Goal: Find specific page/section: Find specific page/section

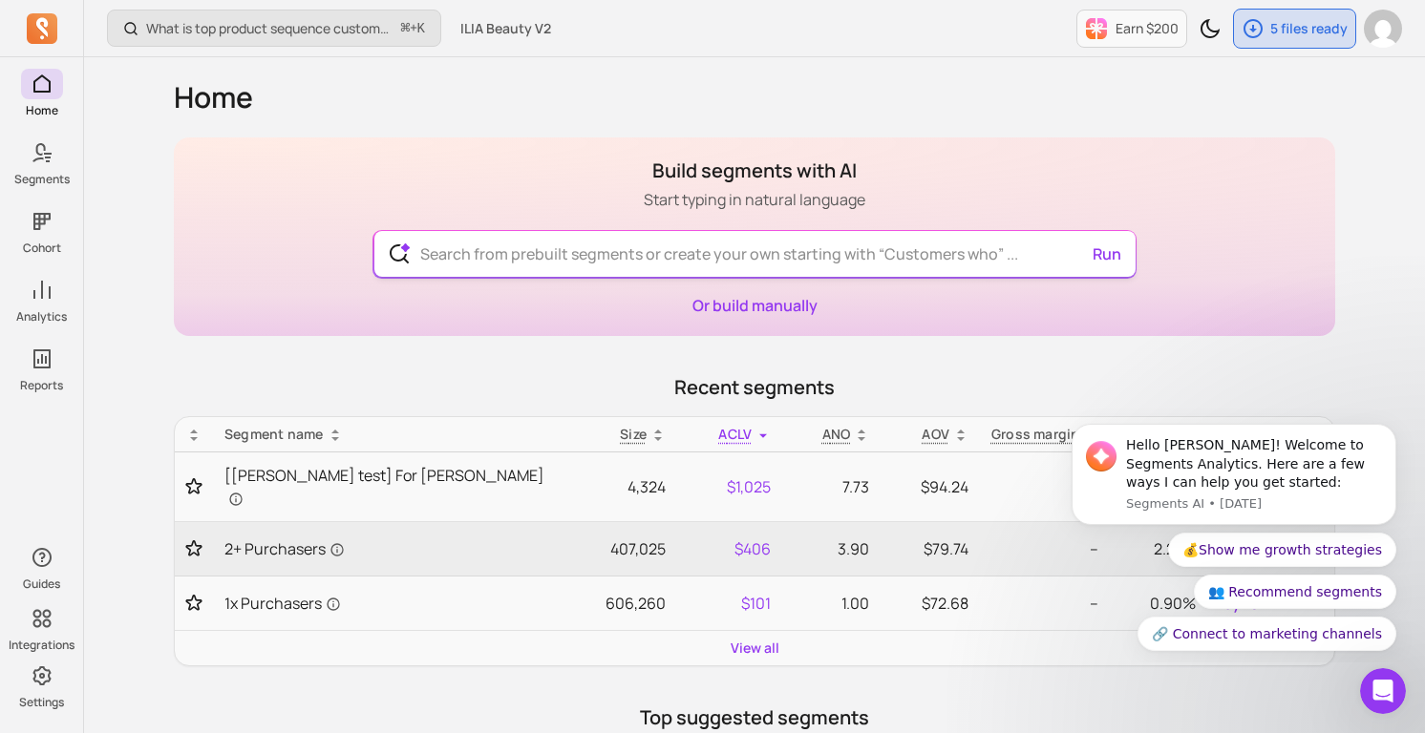
click at [586, 257] on input "text" at bounding box center [755, 254] width 700 height 46
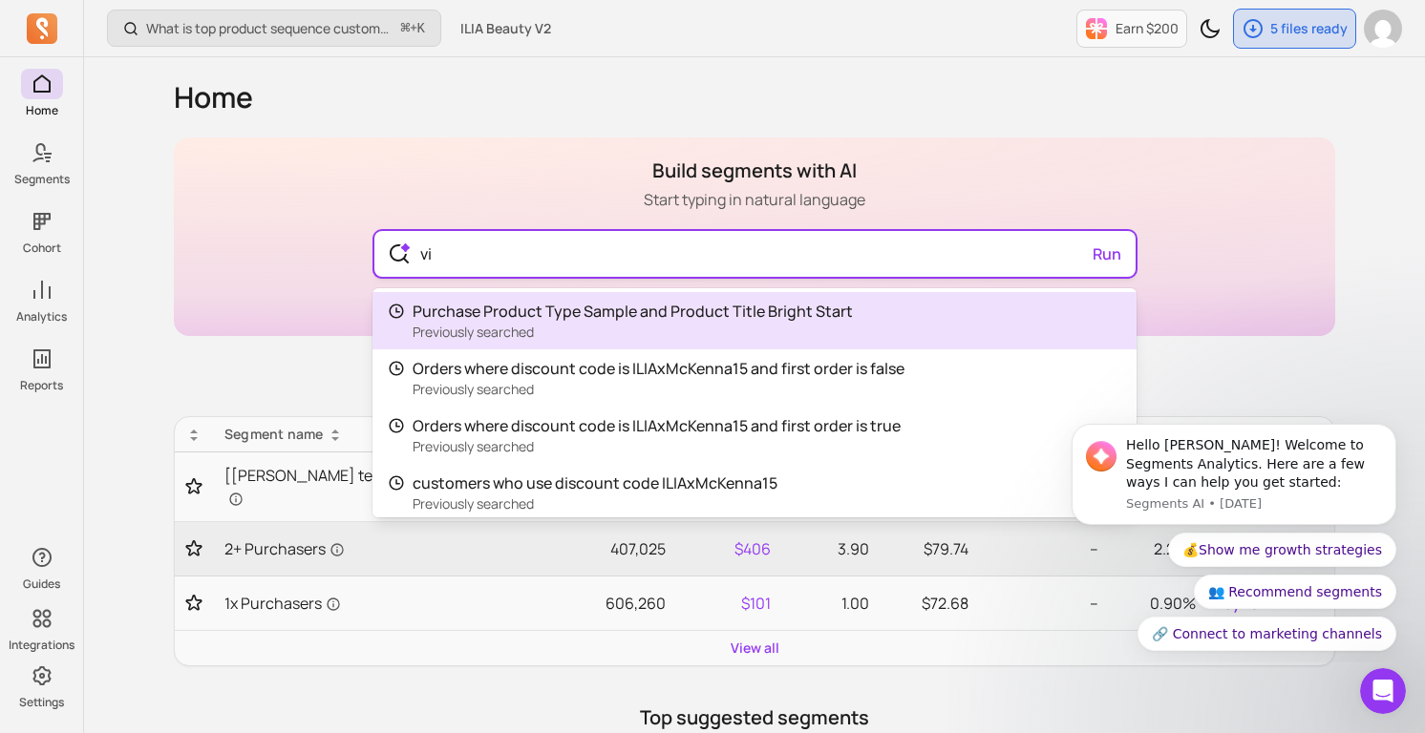
type input "vip"
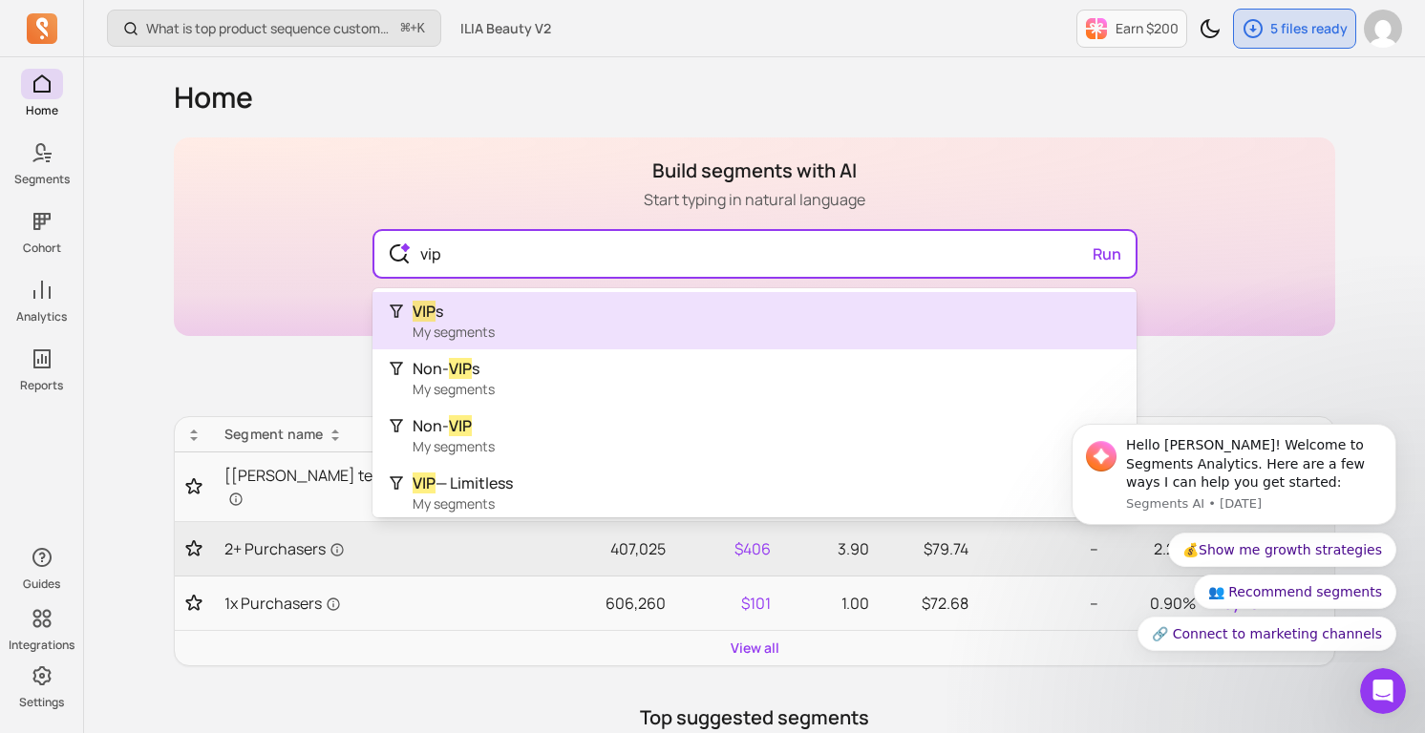
click at [471, 321] on span "VIP s" at bounding box center [454, 311] width 82 height 23
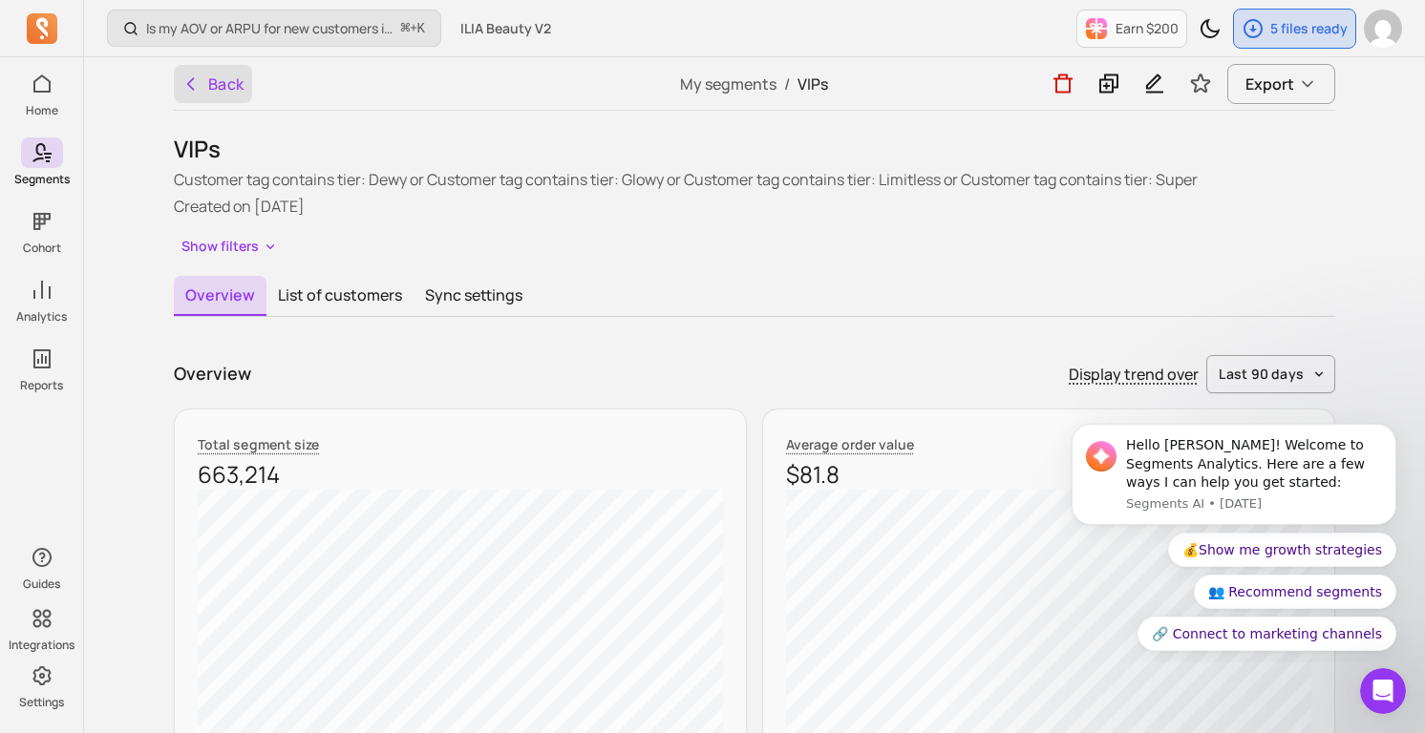
click at [195, 73] on button "Back" at bounding box center [213, 84] width 78 height 38
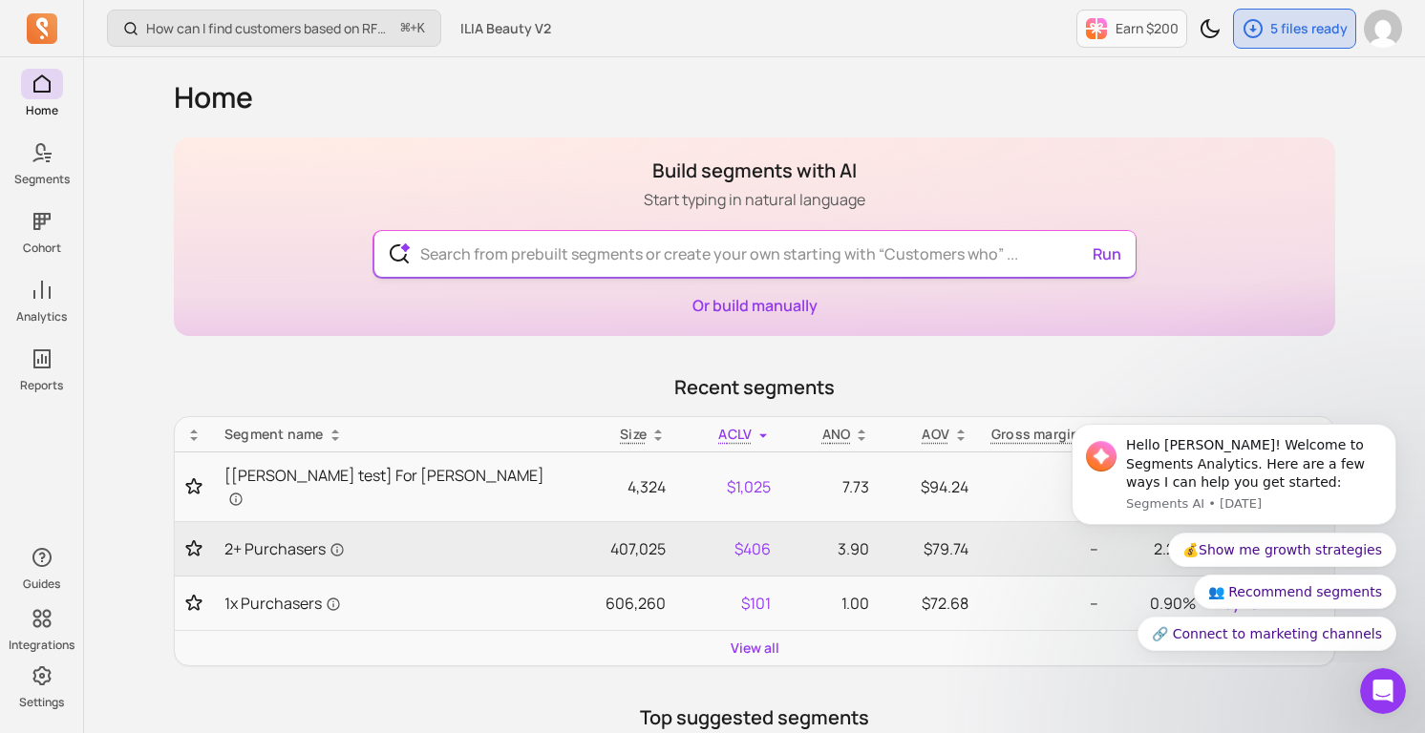
click at [452, 246] on input "text" at bounding box center [755, 254] width 700 height 46
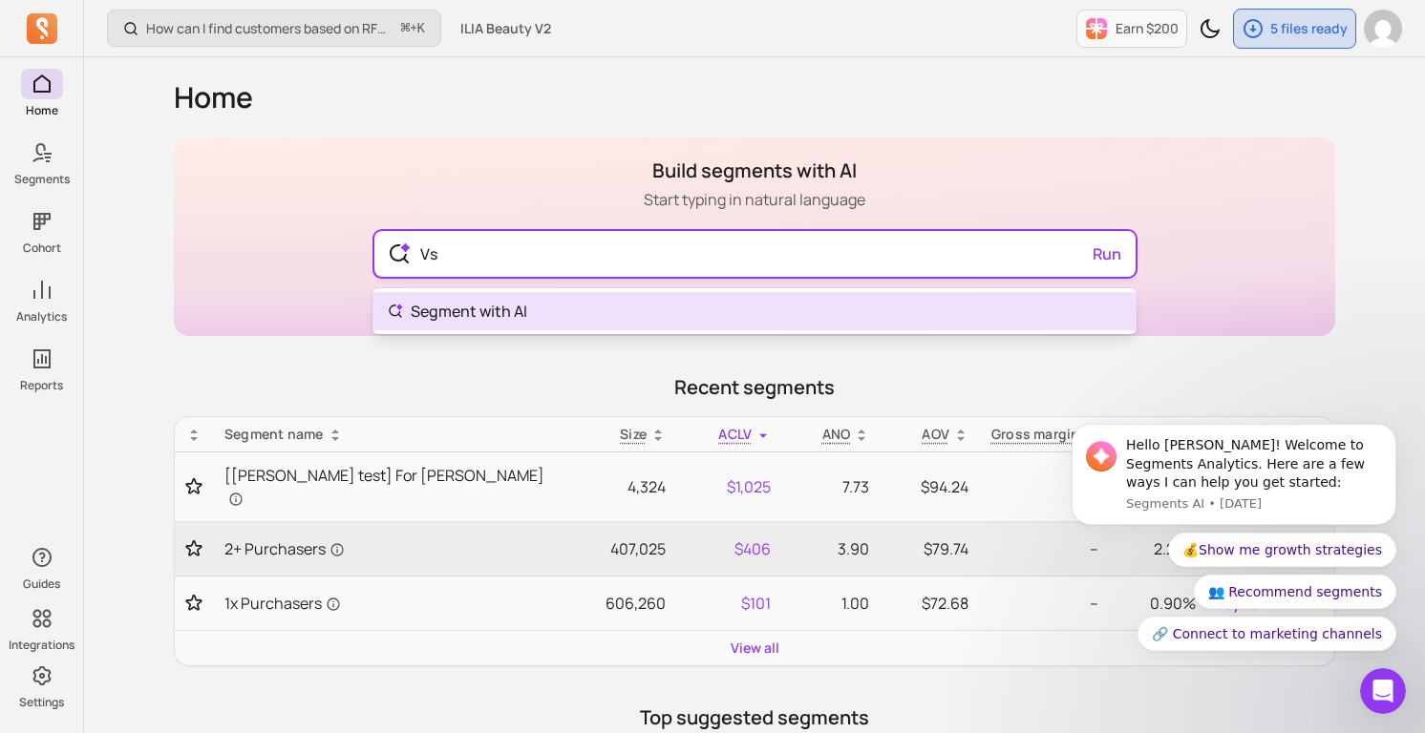
type input "V"
type input "spam"
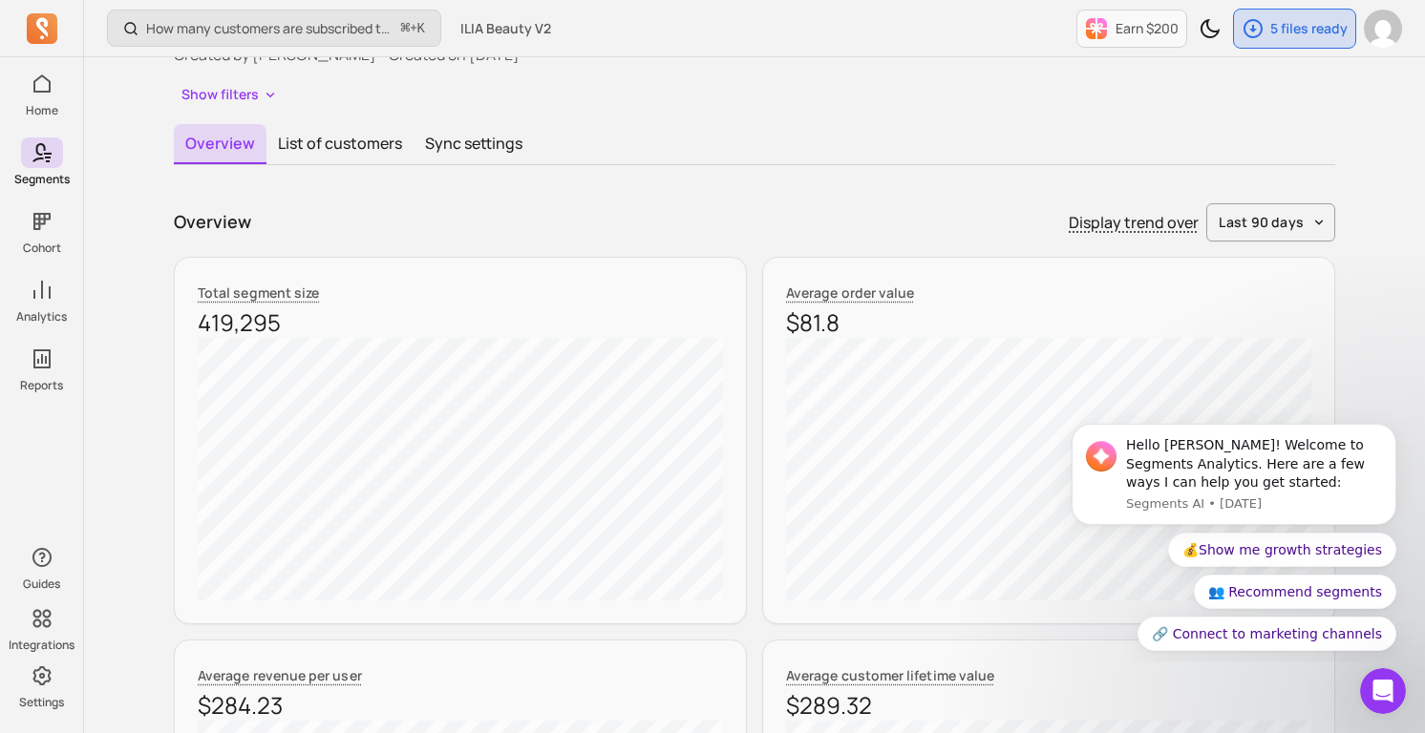
scroll to position [155, 0]
drag, startPoint x: 286, startPoint y: 327, endPoint x: 138, endPoint y: 327, distance: 148.0
